Goal: Task Accomplishment & Management: Complete application form

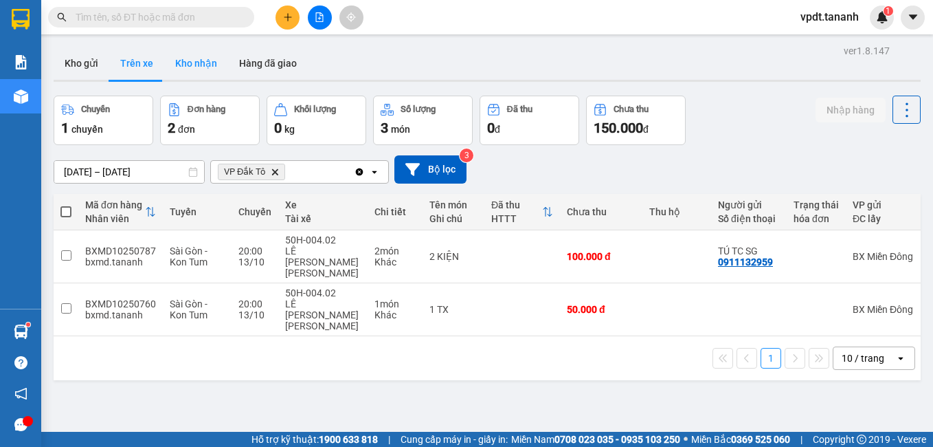
click at [212, 62] on button "Kho nhận" at bounding box center [196, 63] width 64 height 33
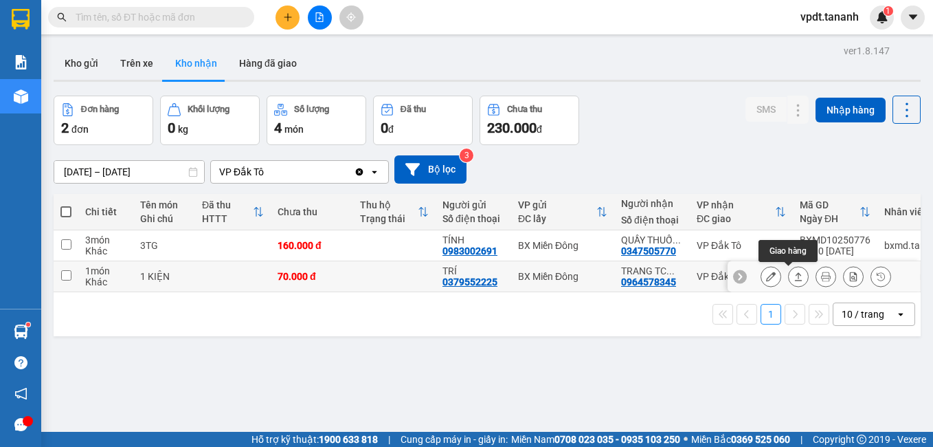
click at [793, 276] on icon at bounding box center [798, 276] width 10 height 10
click at [766, 278] on icon at bounding box center [771, 276] width 10 height 10
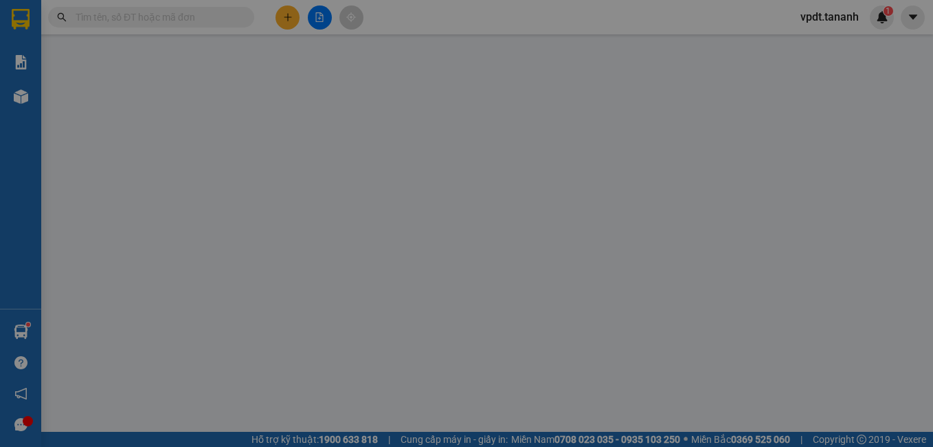
type input "0379552225"
type input "TRÍ"
type input "0964578345"
type input "TRANG TC ĐĂK TÔ"
type input "70.000"
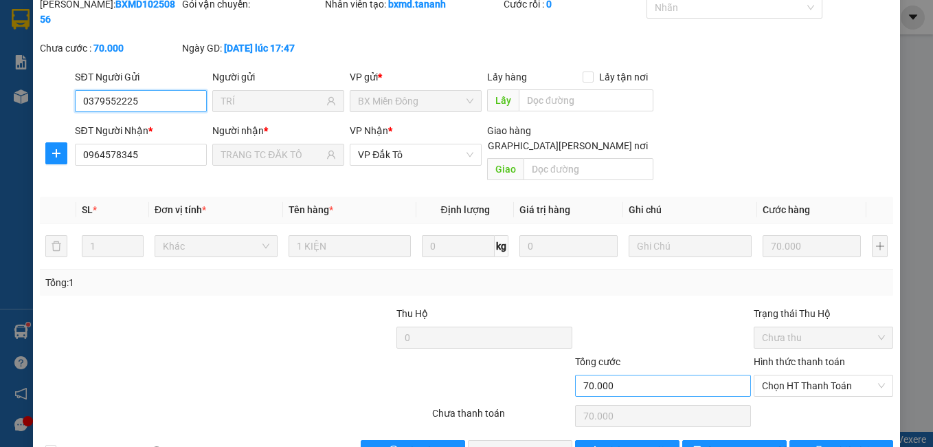
scroll to position [65, 0]
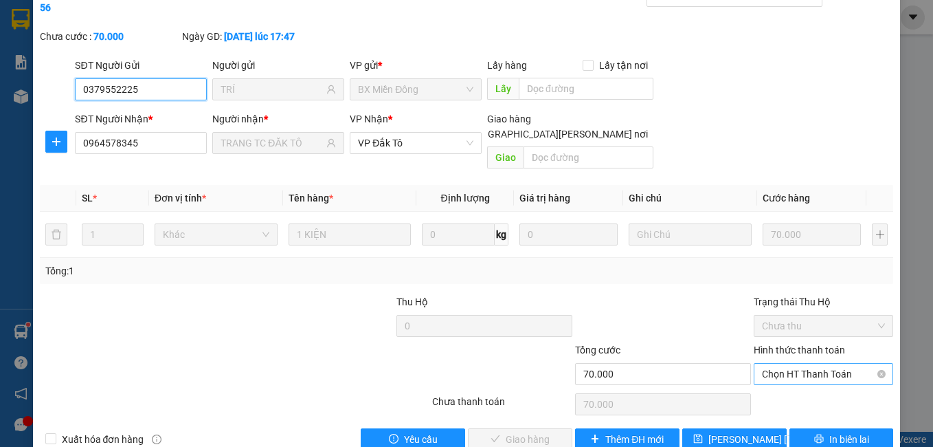
click at [778, 363] on span "Chọn HT Thanh Toán" at bounding box center [824, 373] width 124 height 21
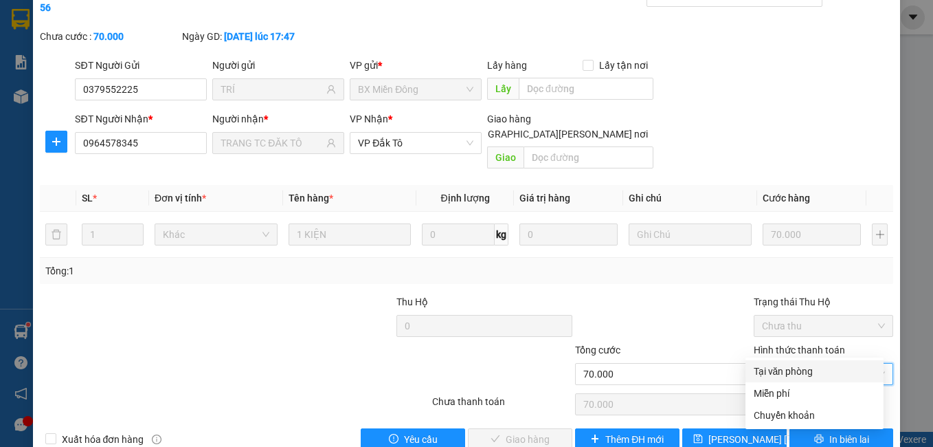
click at [790, 370] on div "Tại văn phòng" at bounding box center [815, 370] width 122 height 15
type input "0"
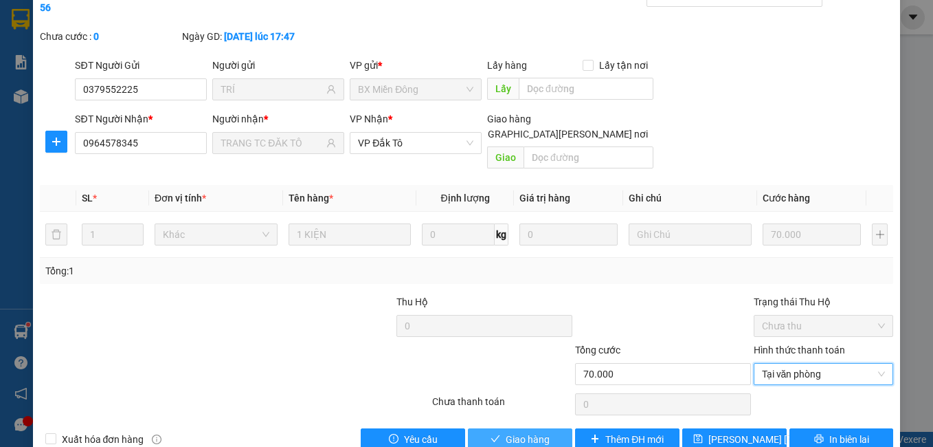
click at [521, 431] on span "Giao hàng" at bounding box center [528, 438] width 44 height 15
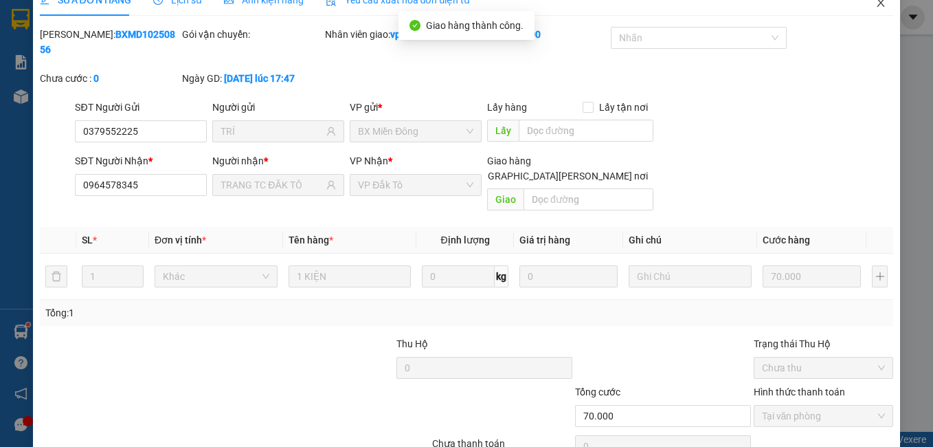
scroll to position [0, 0]
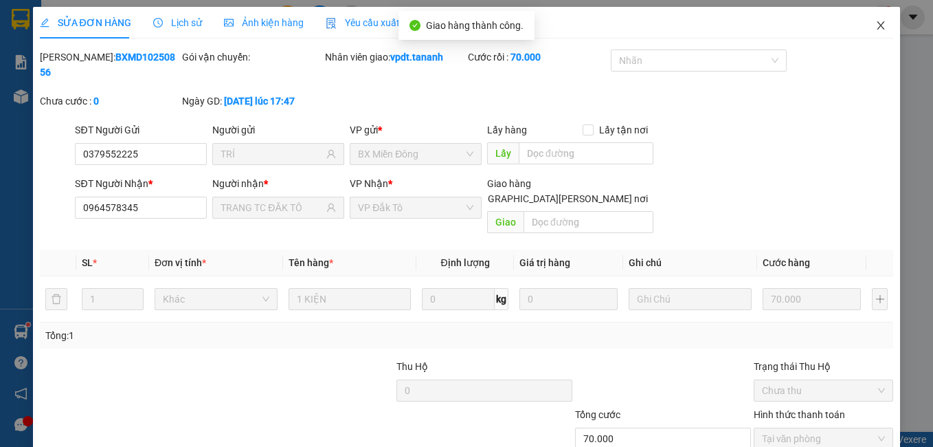
click at [875, 27] on icon "close" at bounding box center [880, 25] width 11 height 11
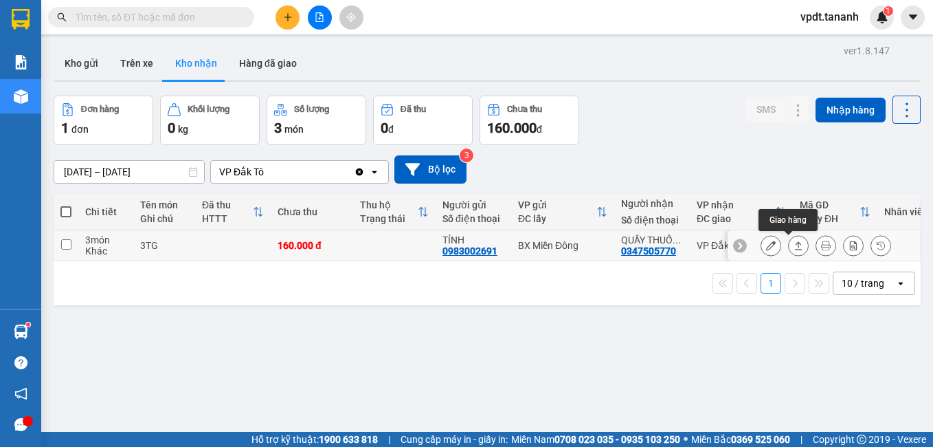
click at [766, 242] on button at bounding box center [770, 246] width 19 height 24
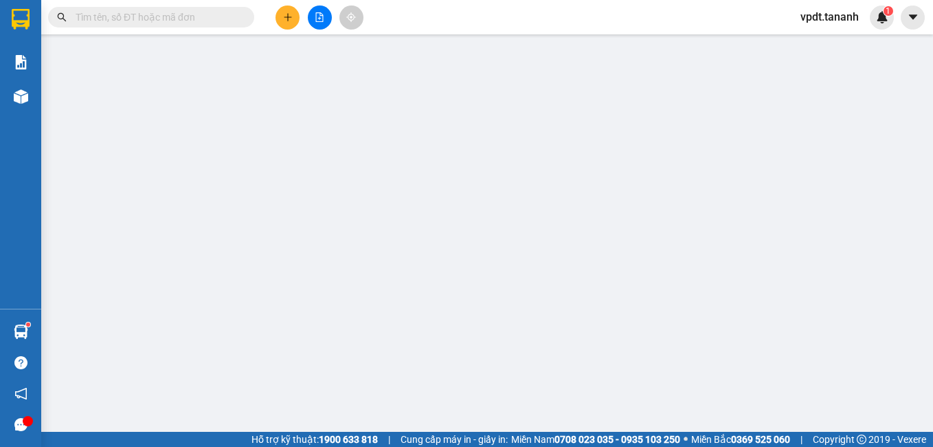
type input "0983002691"
type input "TÍNH"
type input "0347505770"
type input "QUẦY THUỐC 65"
type input "160.000"
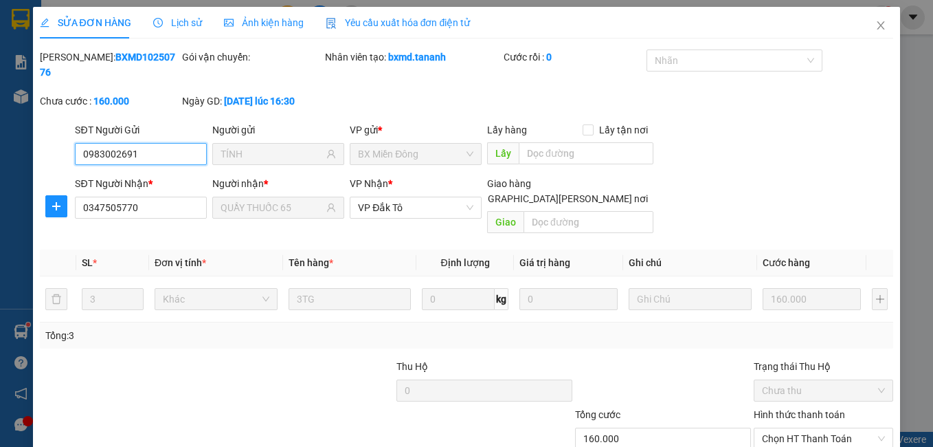
scroll to position [65, 0]
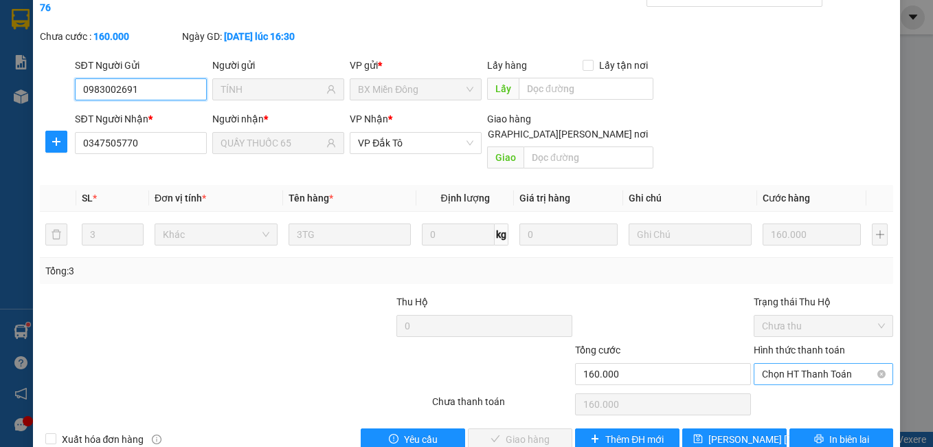
click at [831, 363] on span "Chọn HT Thanh Toán" at bounding box center [824, 373] width 124 height 21
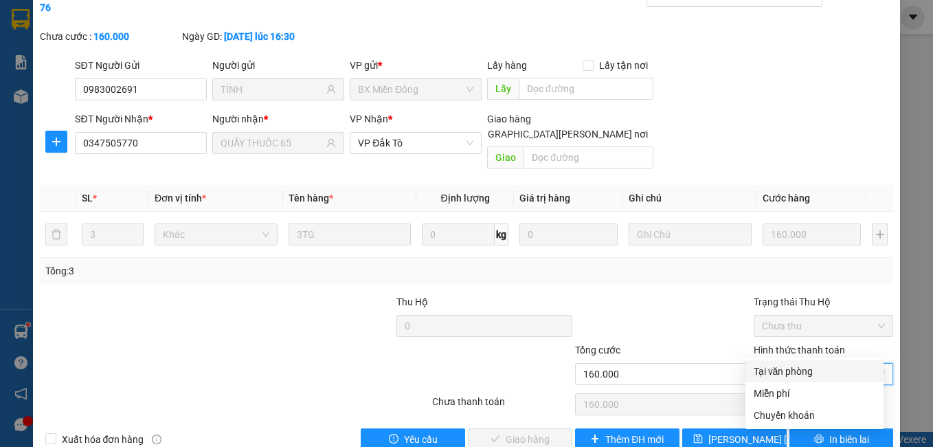
click at [827, 371] on div "Tại văn phòng" at bounding box center [815, 370] width 122 height 15
type input "0"
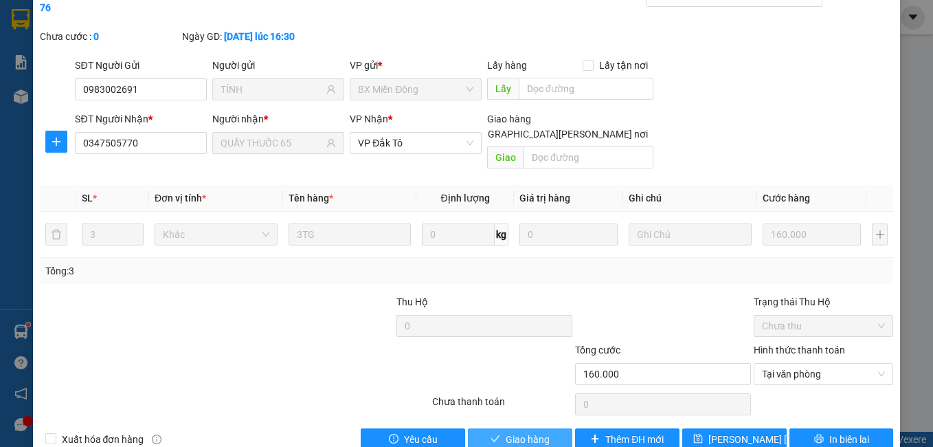
click at [499, 428] on button "Giao hàng" at bounding box center [520, 439] width 104 height 22
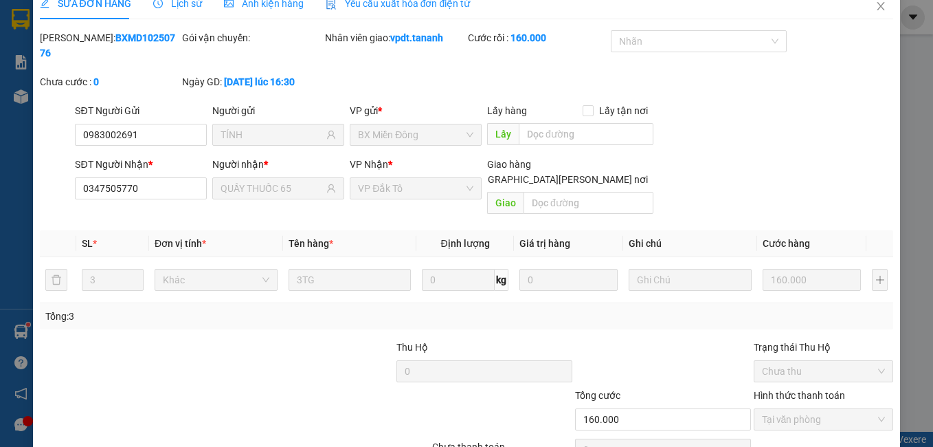
scroll to position [0, 0]
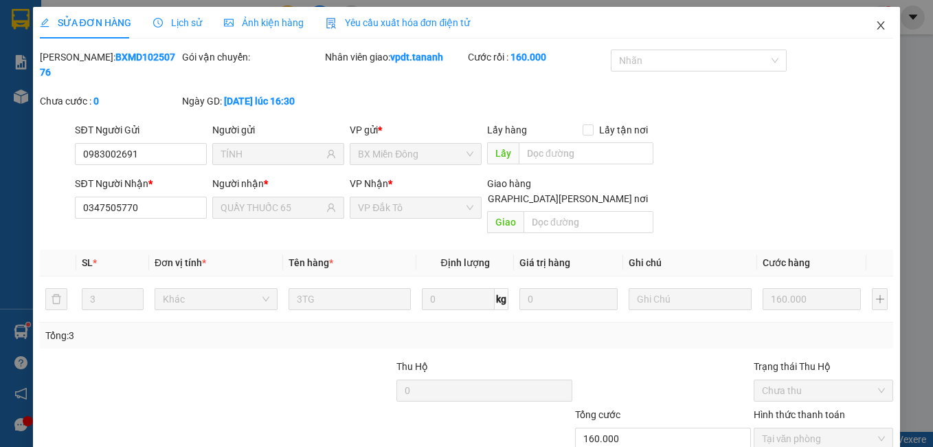
click at [875, 27] on icon "close" at bounding box center [880, 25] width 11 height 11
